Goal: Task Accomplishment & Management: Manage account settings

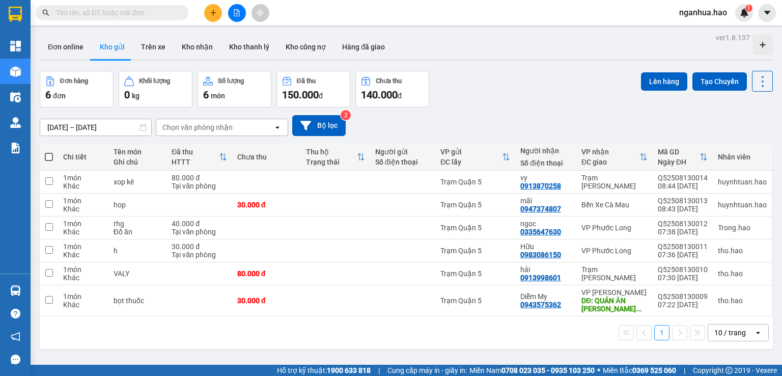
click at [132, 12] on input "text" at bounding box center [116, 12] width 120 height 11
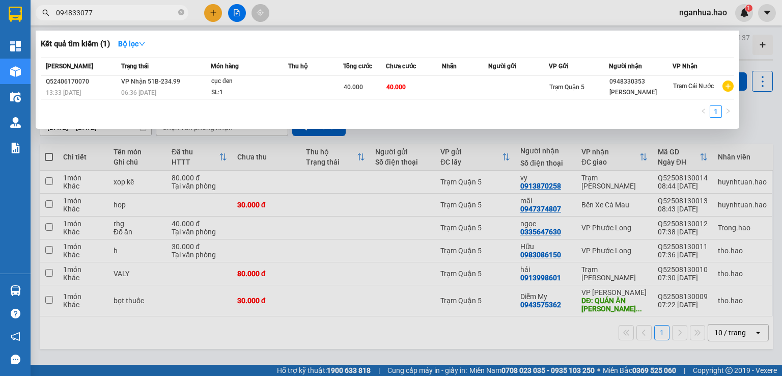
type input "0948330772"
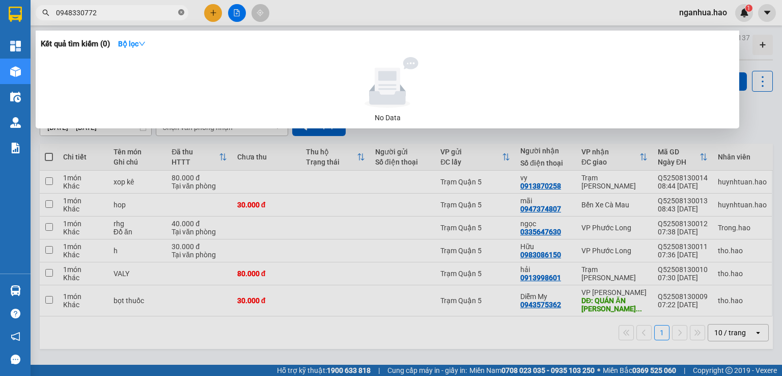
click at [184, 11] on icon "close-circle" at bounding box center [181, 12] width 6 height 6
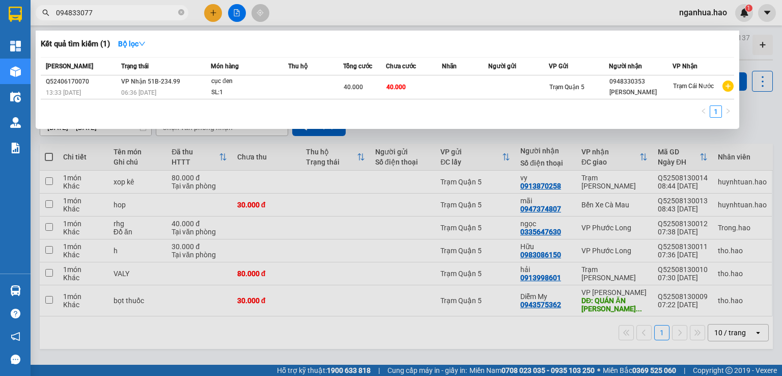
type input "0948330772"
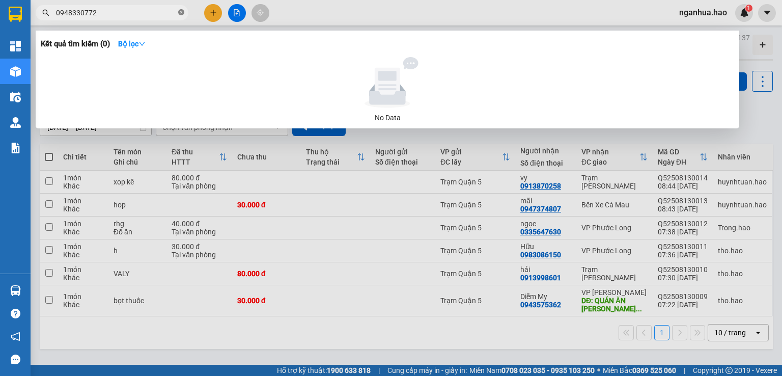
click at [182, 11] on icon "close-circle" at bounding box center [181, 12] width 6 height 6
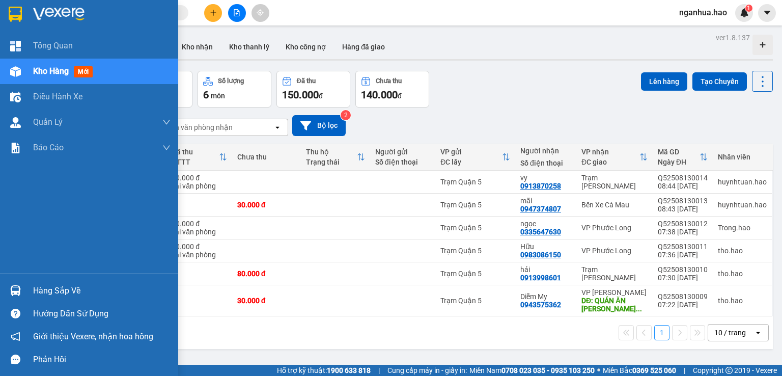
click at [45, 70] on span "Kho hàng" at bounding box center [51, 71] width 36 height 10
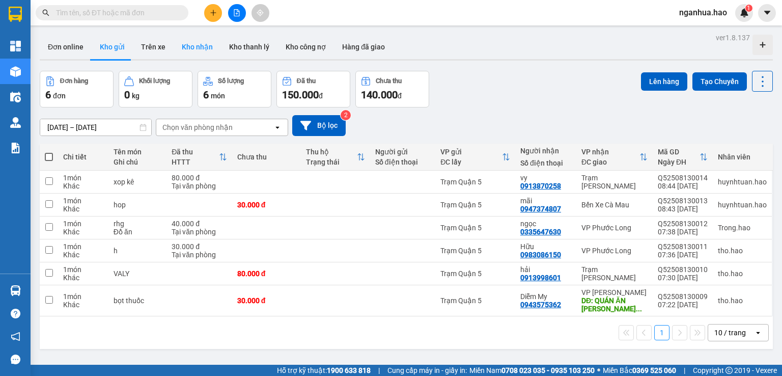
drag, startPoint x: 202, startPoint y: 47, endPoint x: 154, endPoint y: 49, distance: 47.9
click at [202, 47] on button "Kho nhận" at bounding box center [197, 47] width 47 height 24
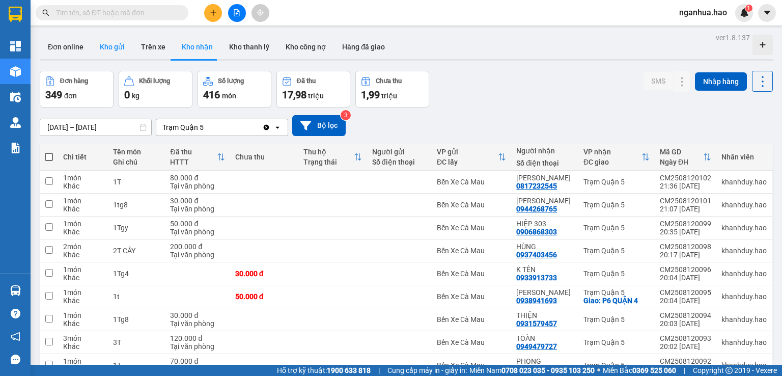
click at [111, 47] on button "Kho gửi" at bounding box center [112, 47] width 41 height 24
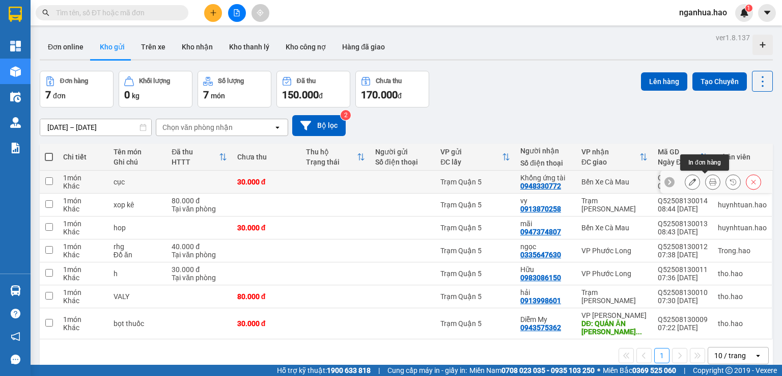
click at [709, 184] on icon at bounding box center [712, 181] width 7 height 7
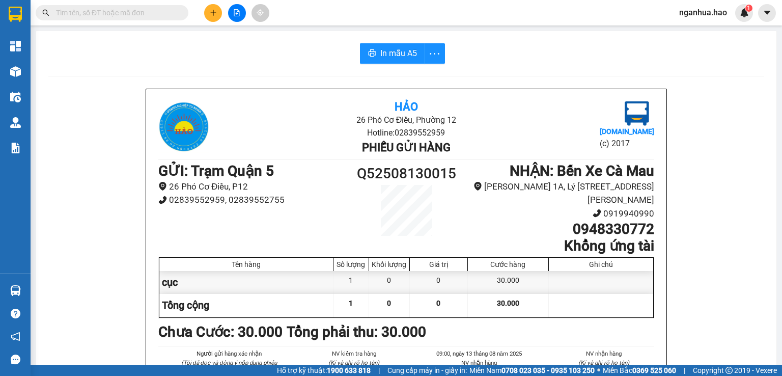
click at [137, 13] on input "text" at bounding box center [116, 12] width 120 height 11
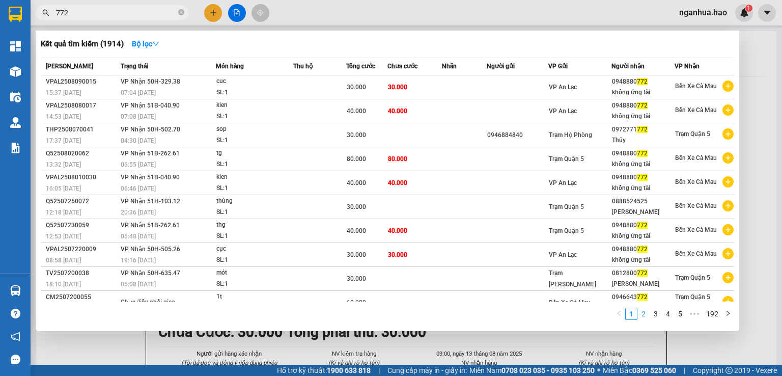
type input "772"
click at [645, 315] on link "2" at bounding box center [643, 313] width 11 height 11
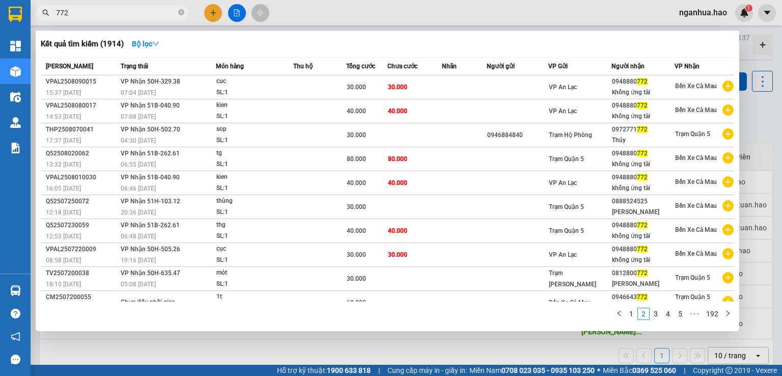
click at [163, 352] on div at bounding box center [391, 188] width 782 height 376
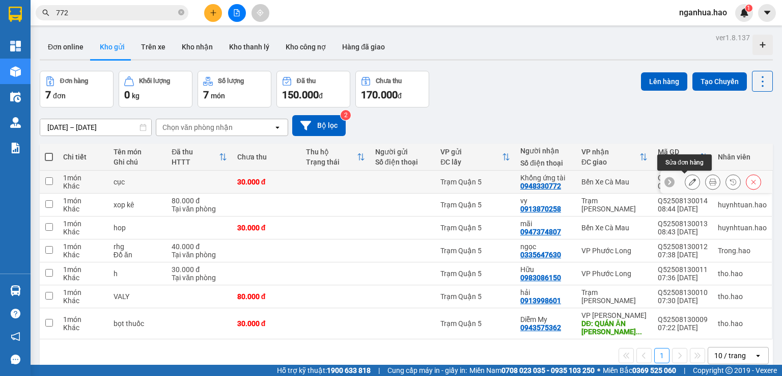
click at [689, 182] on icon at bounding box center [692, 181] width 7 height 7
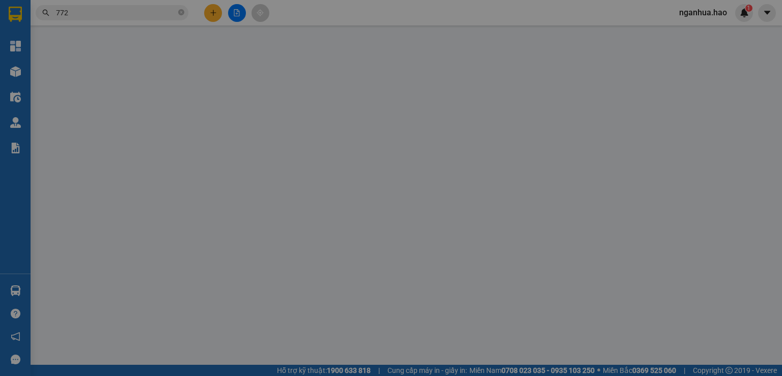
type input "0948330772"
type input "Khổng ứng tài"
type input "30.000"
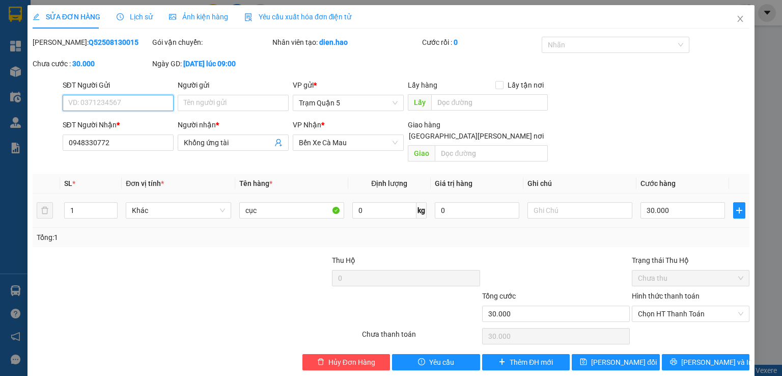
click at [122, 103] on input "SĐT Người Gửi" at bounding box center [118, 103] width 111 height 16
type input "0938099865"
click at [587, 358] on icon "save" at bounding box center [583, 361] width 7 height 7
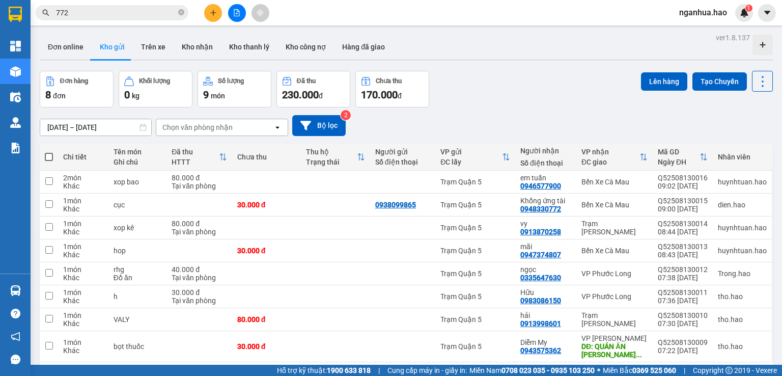
click at [145, 18] on input "772" at bounding box center [116, 12] width 120 height 11
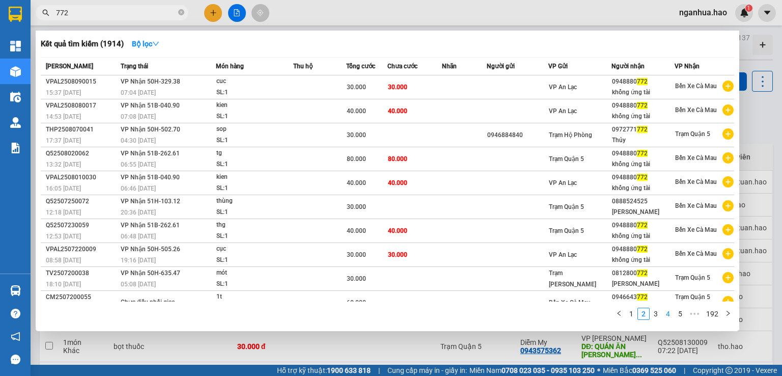
click at [669, 315] on link "4" at bounding box center [667, 313] width 11 height 11
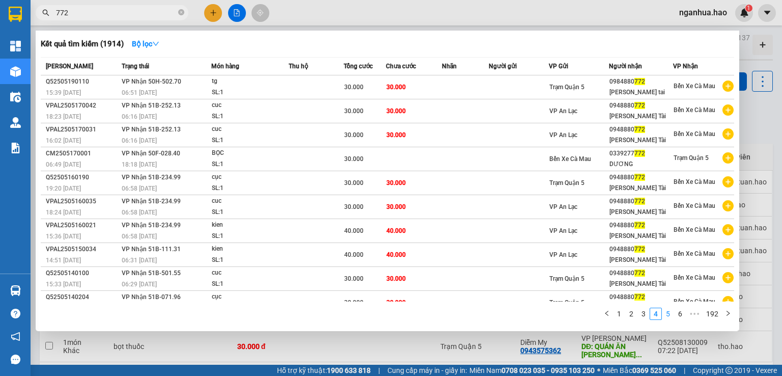
click at [670, 316] on link "5" at bounding box center [667, 313] width 11 height 11
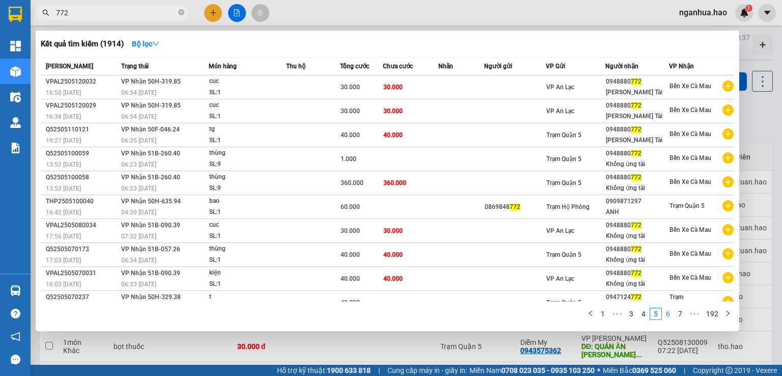
click at [672, 314] on link "6" at bounding box center [667, 313] width 11 height 11
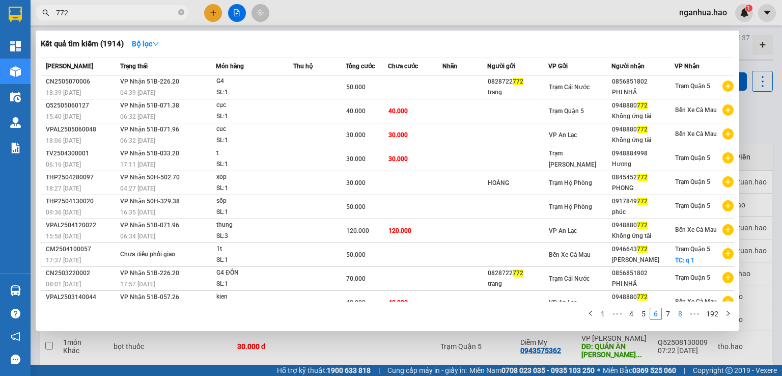
click at [681, 313] on link "8" at bounding box center [679, 313] width 11 height 11
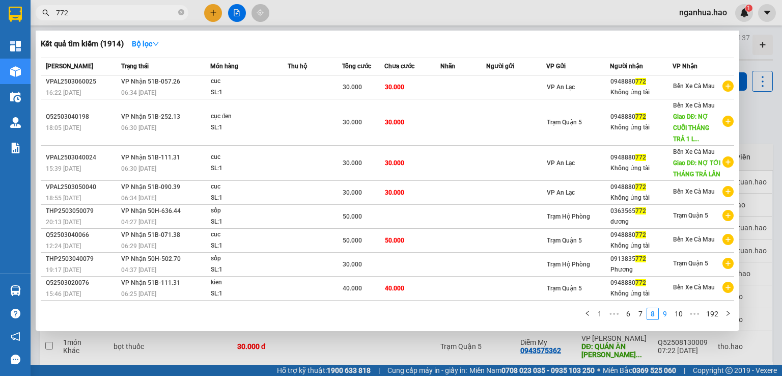
click at [668, 314] on link "9" at bounding box center [664, 313] width 11 height 11
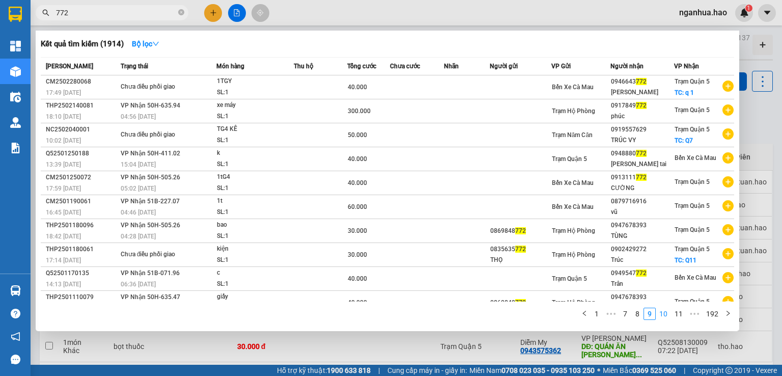
click at [669, 316] on link "10" at bounding box center [663, 313] width 14 height 11
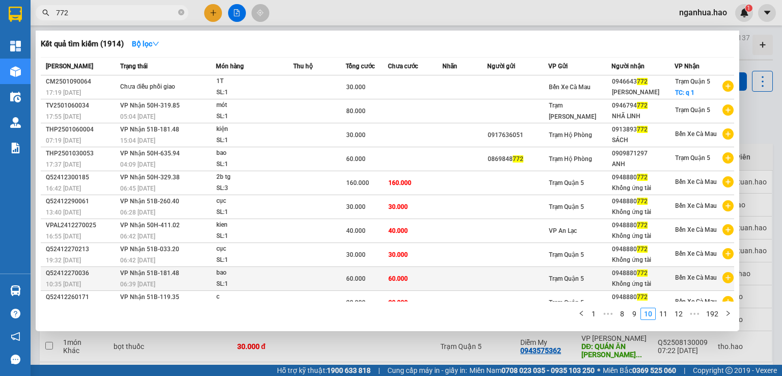
scroll to position [10, 0]
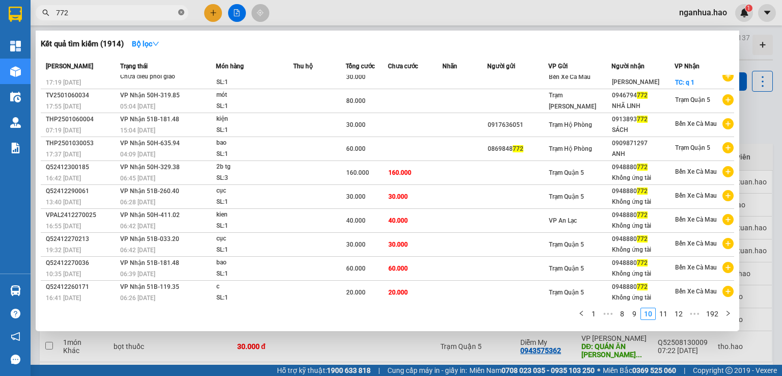
click at [181, 10] on icon "close-circle" at bounding box center [181, 12] width 6 height 6
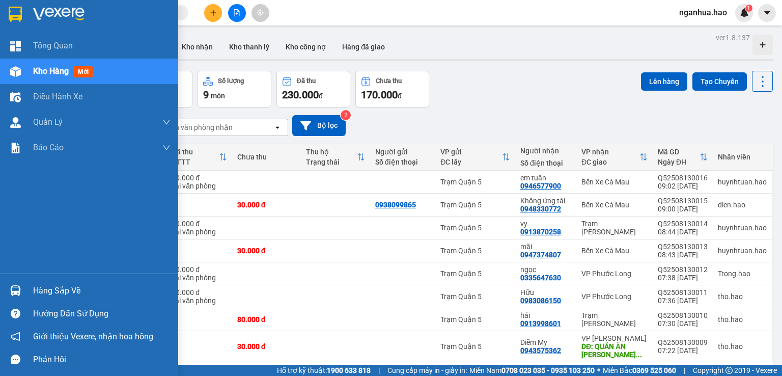
click at [61, 69] on span "Kho hàng" at bounding box center [51, 71] width 36 height 10
click at [52, 74] on span "Kho hàng" at bounding box center [51, 71] width 36 height 10
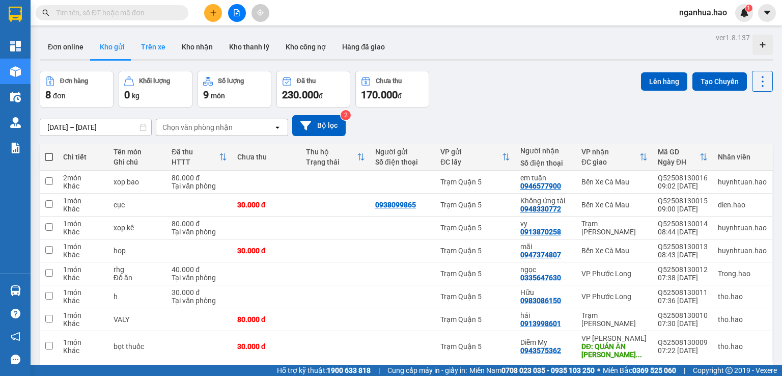
click at [145, 43] on button "Trên xe" at bounding box center [153, 47] width 41 height 24
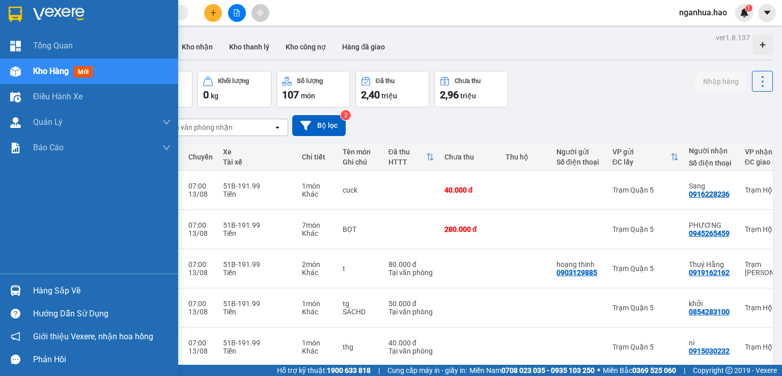
click at [48, 76] on span "Kho hàng" at bounding box center [51, 71] width 36 height 10
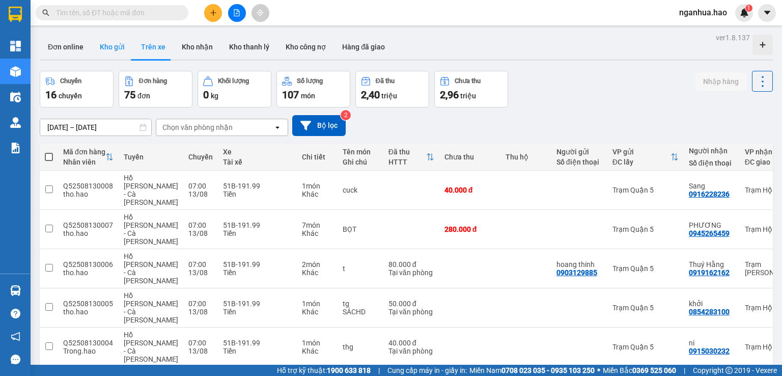
click at [108, 45] on button "Kho gửi" at bounding box center [112, 47] width 41 height 24
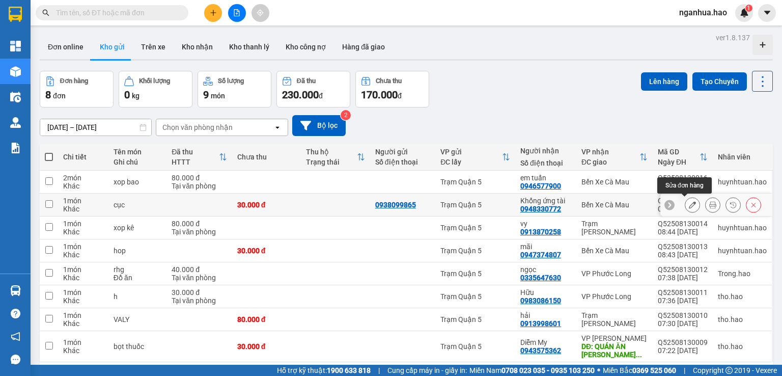
click at [689, 206] on icon at bounding box center [692, 204] width 7 height 7
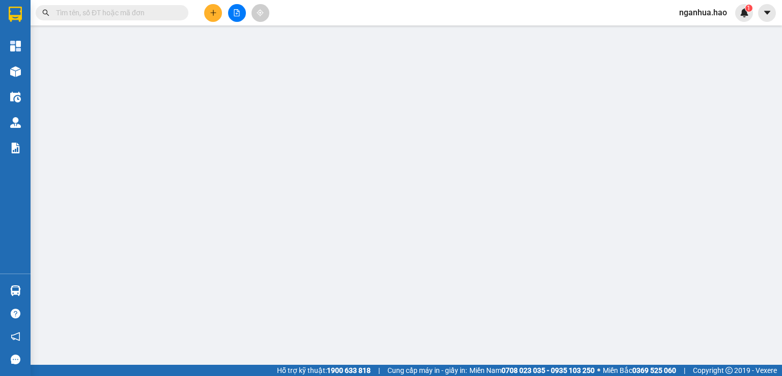
type input "0938099865"
type input "0948330772"
type input "Khổng ứng tài"
type input "30.000"
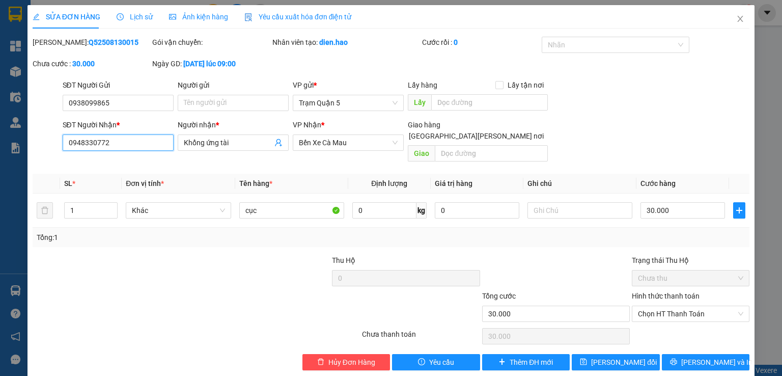
drag, startPoint x: 90, startPoint y: 141, endPoint x: 104, endPoint y: 313, distance: 172.6
click at [91, 146] on input "0948330772" at bounding box center [118, 142] width 111 height 16
type input "094830772"
click at [738, 19] on icon "close" at bounding box center [741, 19] width 6 height 6
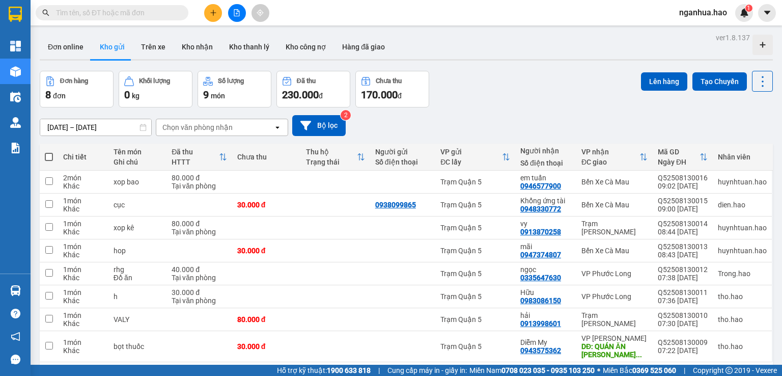
click at [162, 17] on input "text" at bounding box center [116, 12] width 120 height 11
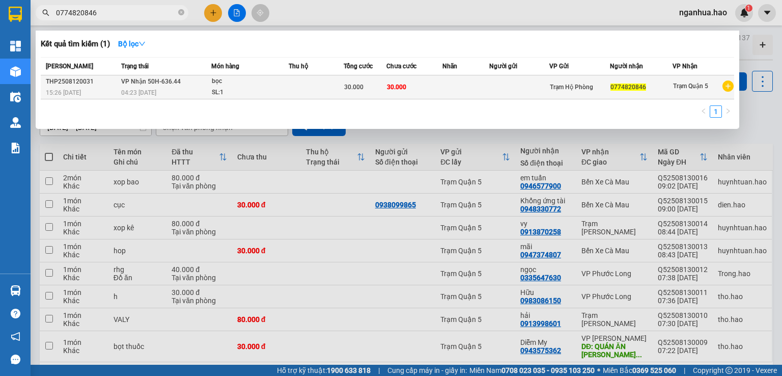
type input "0774820846"
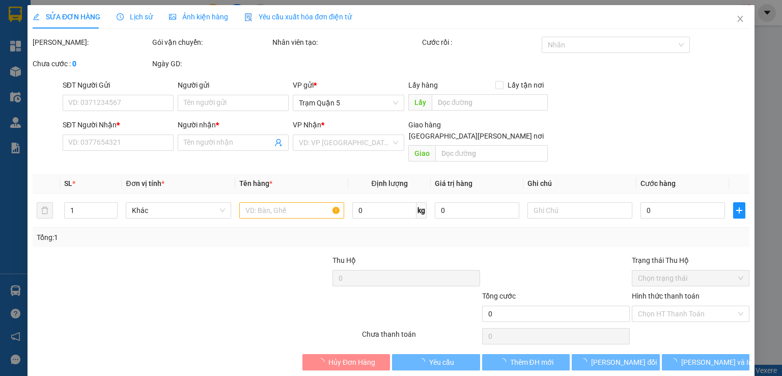
type input "0774820846"
type input "30.000"
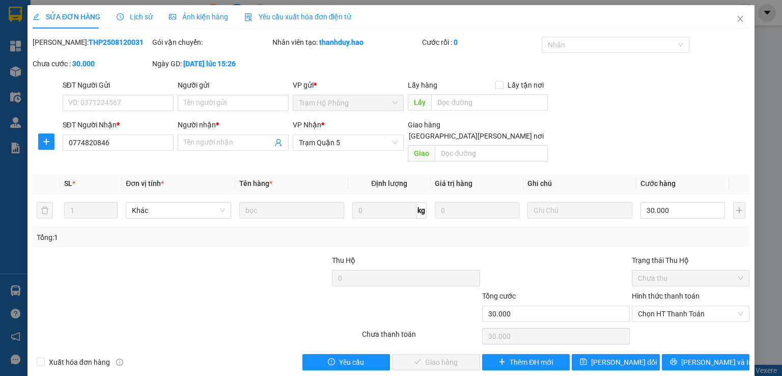
click at [197, 15] on span "Ảnh kiện hàng" at bounding box center [198, 17] width 59 height 8
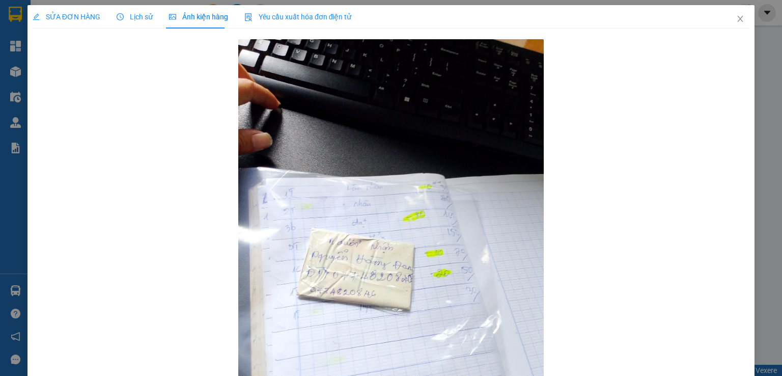
click at [136, 17] on span "Lịch sử" at bounding box center [135, 17] width 36 height 8
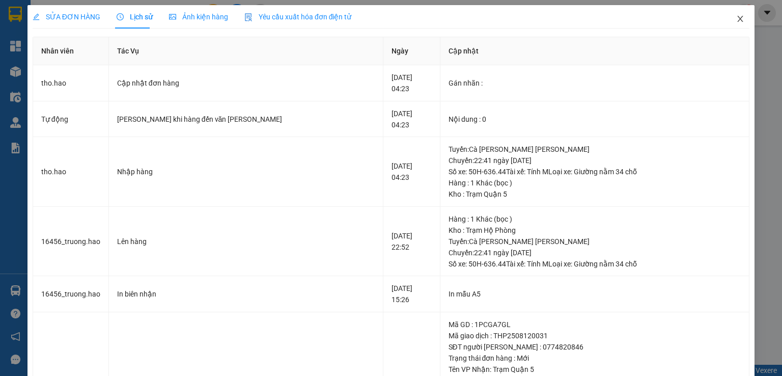
click at [738, 22] on icon "close" at bounding box center [741, 19] width 6 height 6
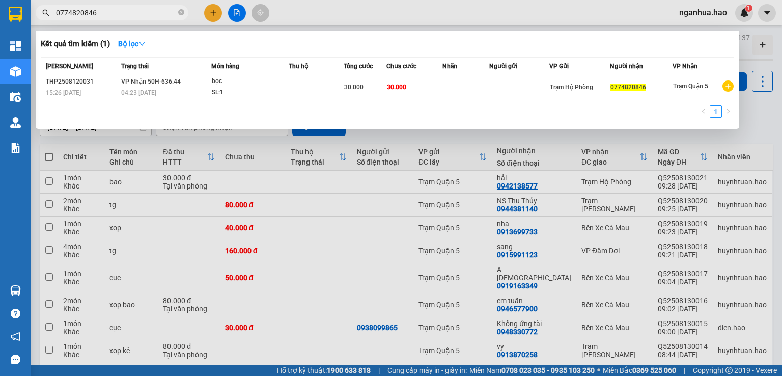
click at [117, 17] on input "0774820846" at bounding box center [116, 12] width 120 height 11
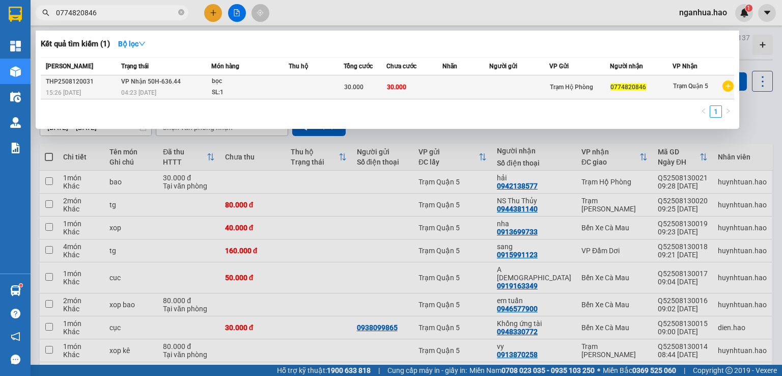
click at [271, 92] on div "SL: 1" at bounding box center [250, 92] width 76 height 11
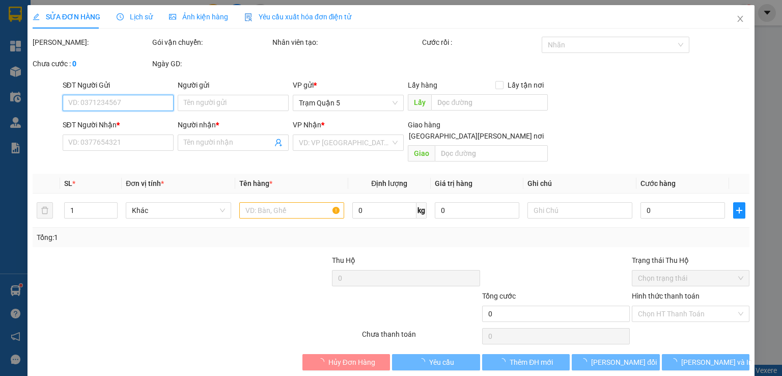
type input "0774820846"
type input "30.000"
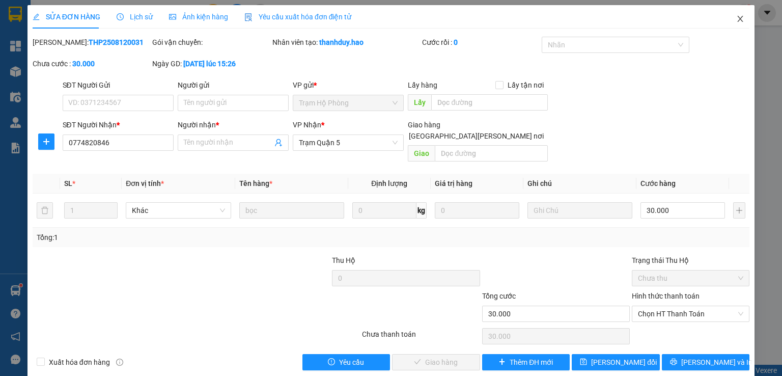
click at [738, 19] on icon "close" at bounding box center [741, 19] width 6 height 6
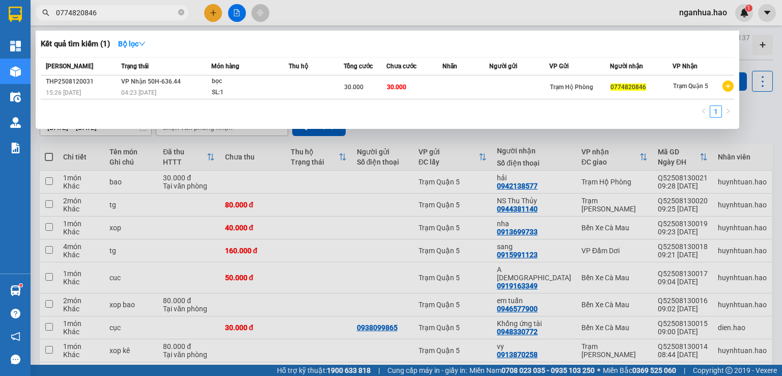
click at [142, 13] on input "0774820846" at bounding box center [116, 12] width 120 height 11
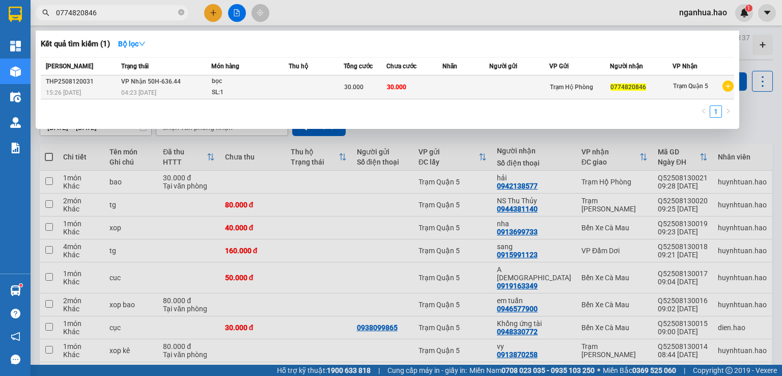
click at [400, 83] on span "30.000" at bounding box center [396, 86] width 19 height 7
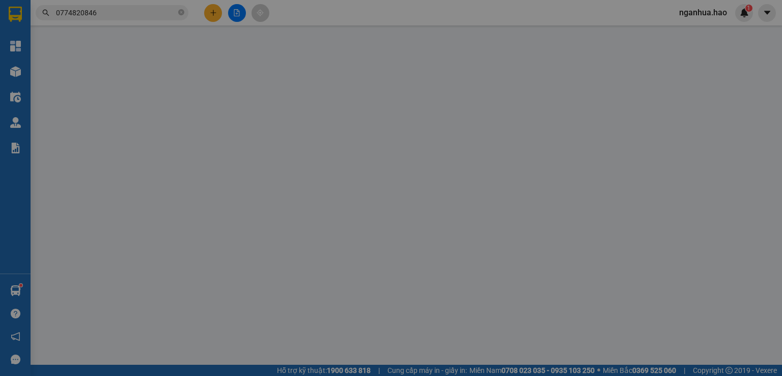
type input "0774820846"
type input "[PERSON_NAME]"
type input "30.000"
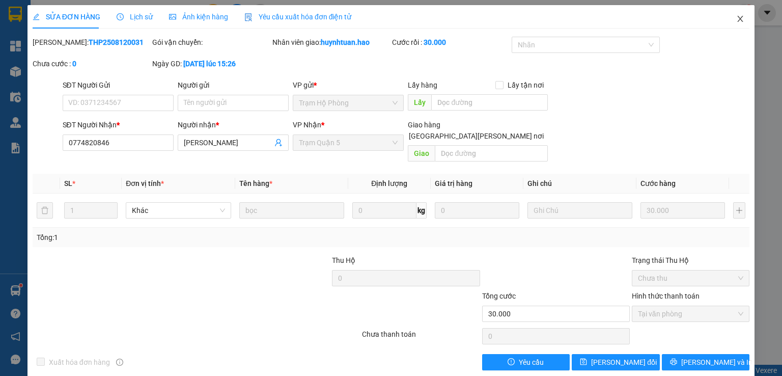
click at [741, 17] on span "Close" at bounding box center [740, 19] width 29 height 29
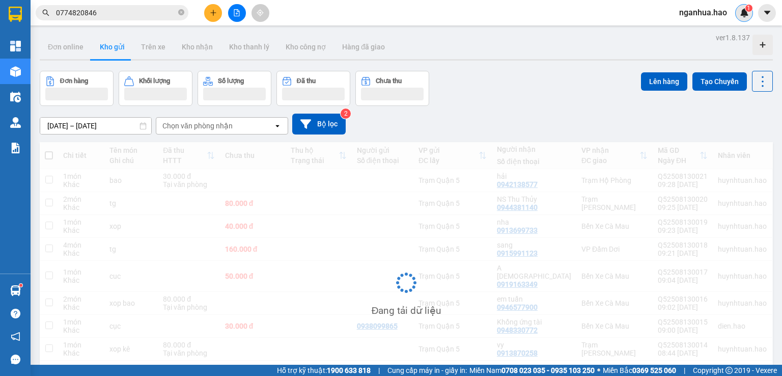
click at [741, 16] on img at bounding box center [744, 12] width 9 height 9
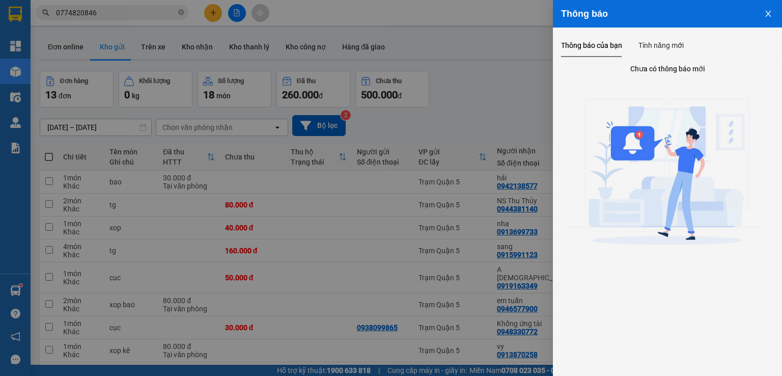
click at [469, 68] on div at bounding box center [391, 188] width 782 height 376
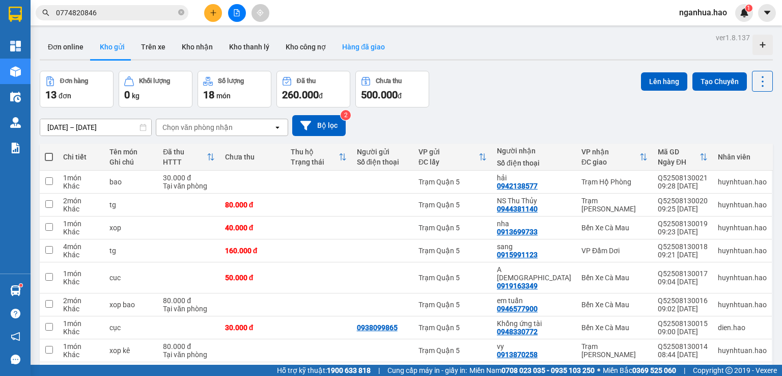
click at [344, 47] on button "Hàng đã giao" at bounding box center [363, 47] width 59 height 24
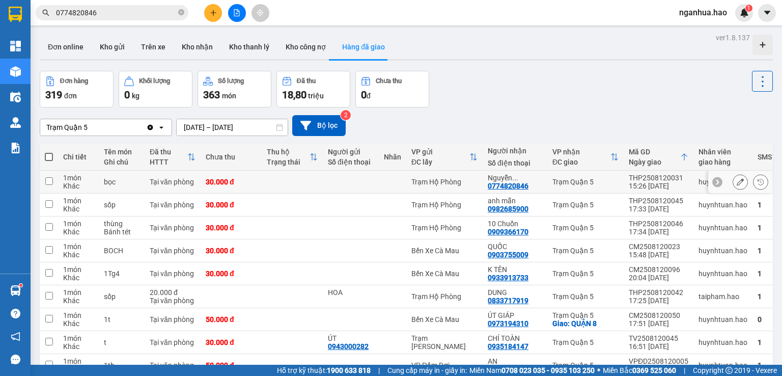
click at [384, 184] on td at bounding box center [392, 182] width 27 height 23
checkbox input "true"
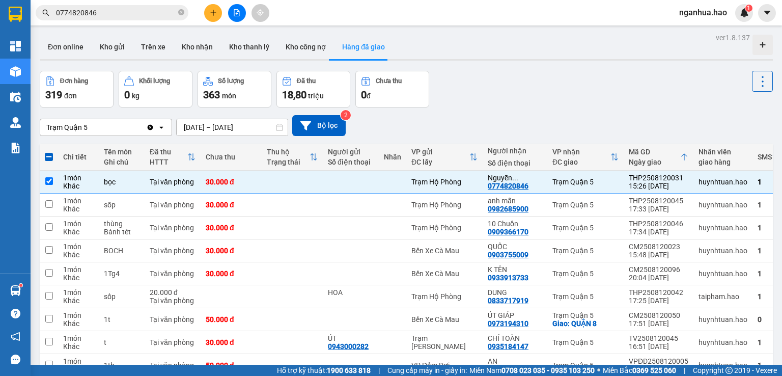
click at [623, 108] on div "[PERSON_NAME] 5 Clear value open [DATE] – [DATE] Press the down arrow key to in…" at bounding box center [406, 125] width 733 height 36
drag, startPoint x: 139, startPoint y: 23, endPoint x: 132, endPoint y: 20, distance: 7.8
click at [136, 23] on div "Kết quả [PERSON_NAME] ( 1 ) Bộ lọc Mã ĐH Trạng thái Món hàng Thu hộ Tổng [PERSO…" at bounding box center [391, 12] width 782 height 25
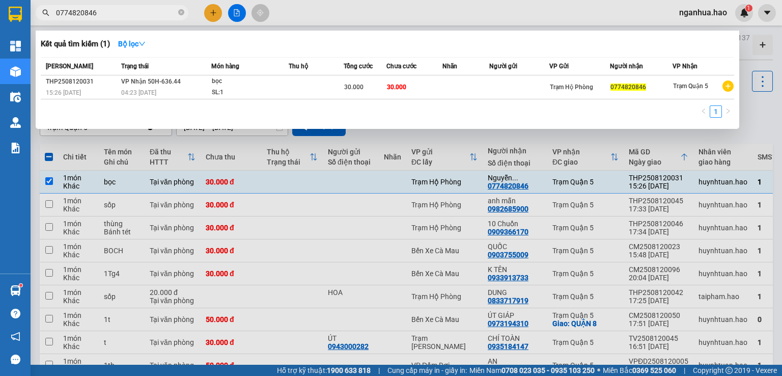
click at [130, 19] on span "0774820846" at bounding box center [112, 12] width 153 height 15
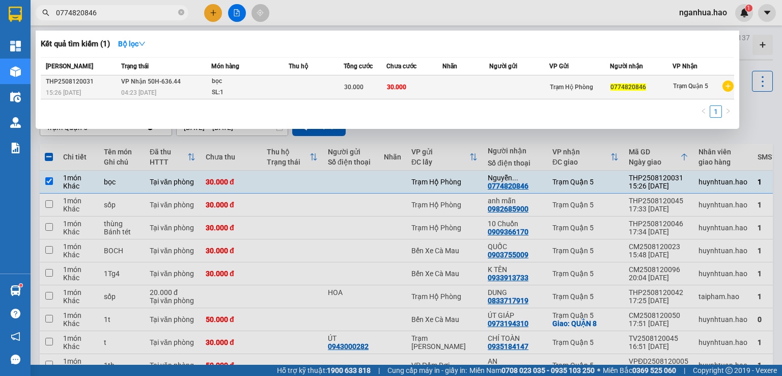
click at [438, 87] on td "30.000" at bounding box center [414, 87] width 56 height 24
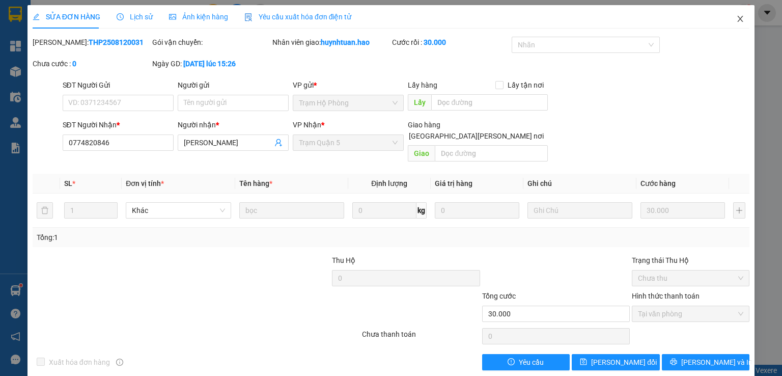
click at [736, 17] on icon "close" at bounding box center [740, 19] width 8 height 8
